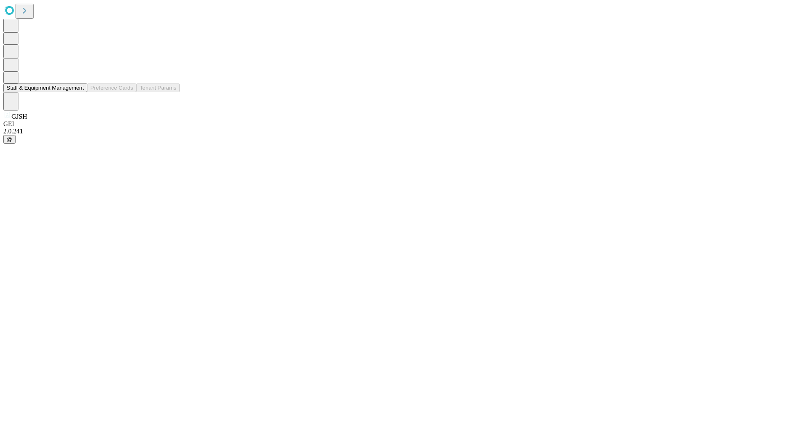
click at [78, 92] on button "Staff & Equipment Management" at bounding box center [45, 88] width 84 height 9
